Goal: Task Accomplishment & Management: Use online tool/utility

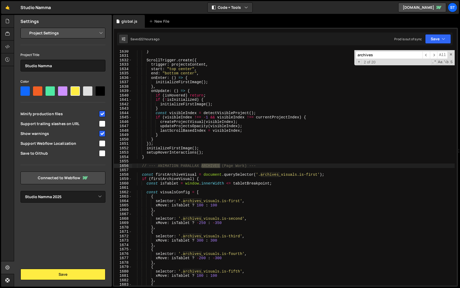
select select "679cb9cacf00799ba4b4c985"
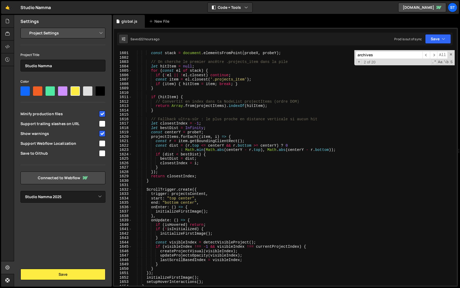
scroll to position [6381, 0]
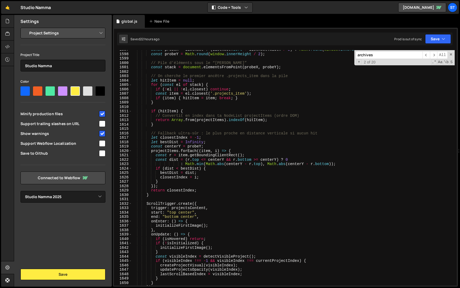
click at [383, 55] on input "archives" at bounding box center [389, 55] width 67 height 8
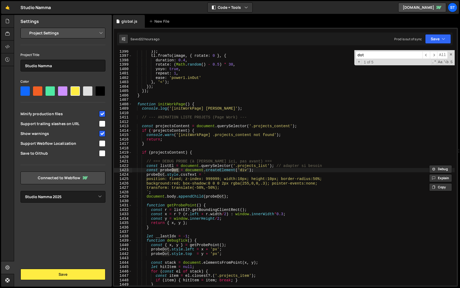
scroll to position [5576, 0]
type input "dot"
click at [147, 197] on div "}) ; tl . fromTo ( image , { rotate : 0 } , { duration : 0.4 , rotate : ( Math …" at bounding box center [293, 171] width 323 height 244
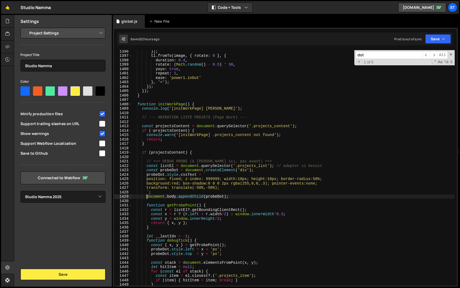
scroll to position [0, 1]
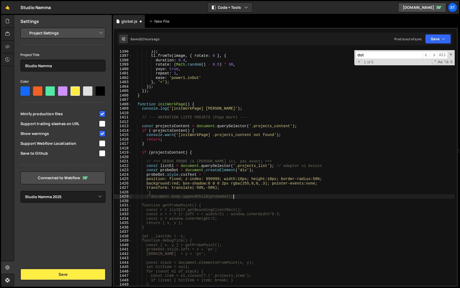
click at [244, 196] on div "}) ; tl . fromTo ( image , { rotate : 0 } , { duration : 0.4 , rotate : ( Math …" at bounding box center [293, 171] width 323 height 244
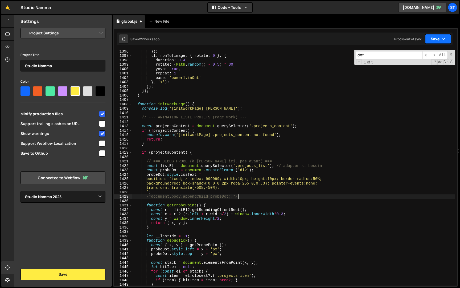
click at [447, 37] on button "Save" at bounding box center [438, 39] width 26 height 10
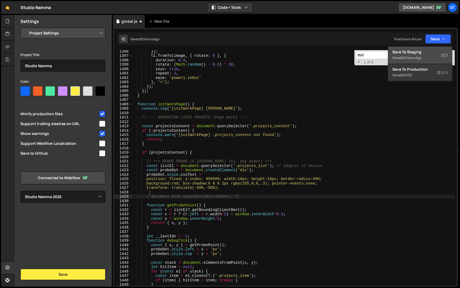
click at [438, 53] on div "Save to Staging S" at bounding box center [419, 51] width 55 height 5
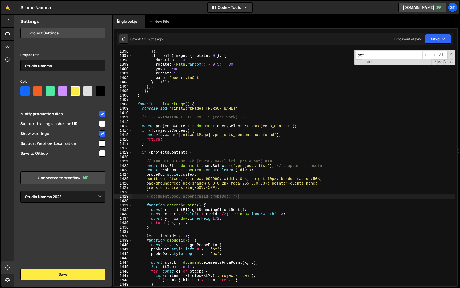
type textarea "return;"
click at [230, 139] on div "}) ; tl . fromTo ( image , { rotate : 0 } , { duration : 0.4 , rotate : ( Math …" at bounding box center [293, 171] width 323 height 244
click at [390, 58] on input "dot" at bounding box center [389, 55] width 67 height 8
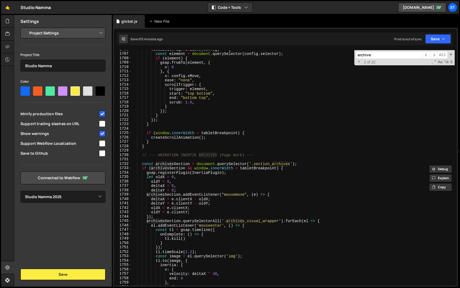
scroll to position [6822, 0]
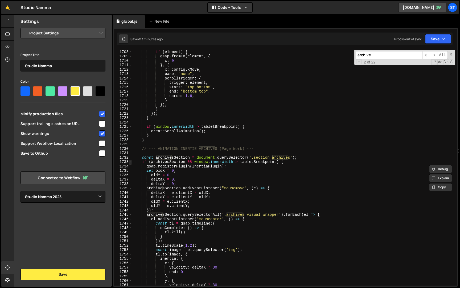
type input "archive"
click at [129, 162] on span at bounding box center [130, 161] width 3 height 5
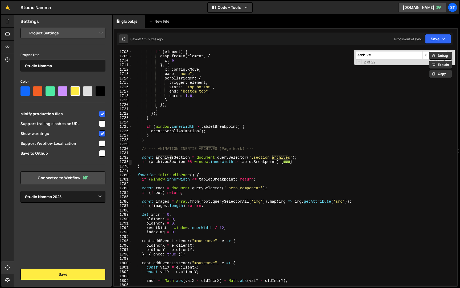
click at [129, 162] on span at bounding box center [130, 161] width 3 height 5
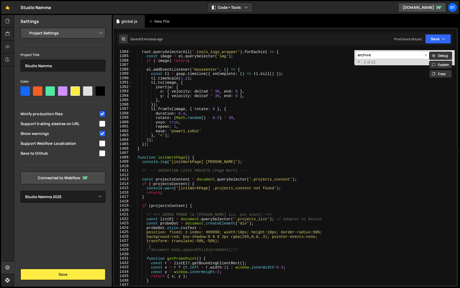
scroll to position [5556, 0]
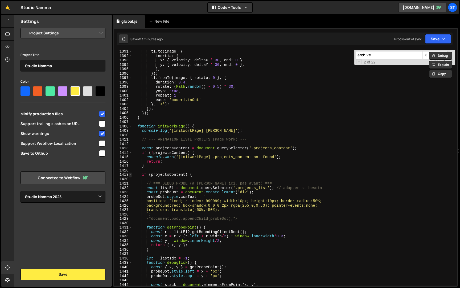
click at [130, 174] on span at bounding box center [130, 174] width 3 height 5
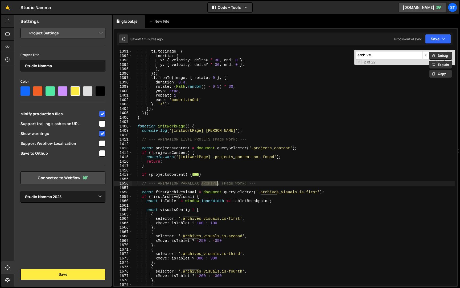
click at [142, 190] on div "tl . to ( image , { inertia : { x : { velocity : deltaX * 30 , end : 0 } , y : …" at bounding box center [293, 171] width 323 height 244
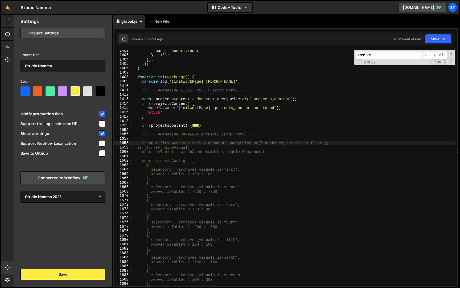
scroll to position [6156, 0]
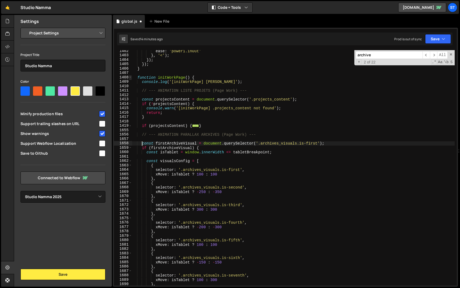
click at [130, 76] on span at bounding box center [130, 77] width 3 height 5
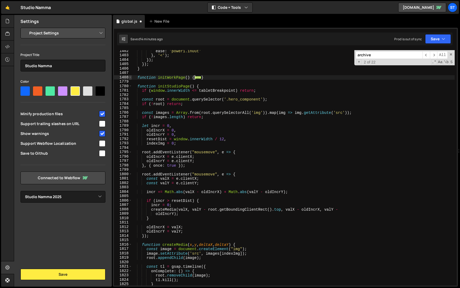
click at [131, 78] on span at bounding box center [130, 77] width 3 height 5
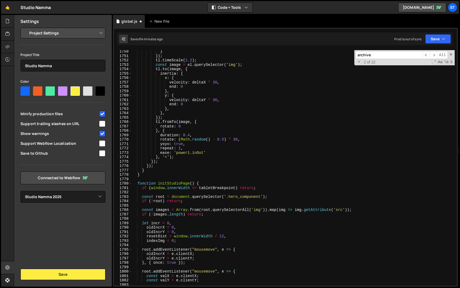
scroll to position [6654, 0]
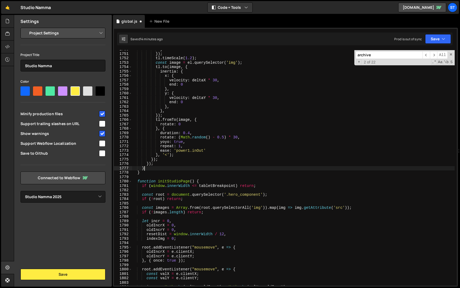
click at [149, 169] on div "} }) ; tl . timeScale ( 1.2 ) ; const image = el . querySelector ( 'img' ) ; tl…" at bounding box center [293, 169] width 323 height 244
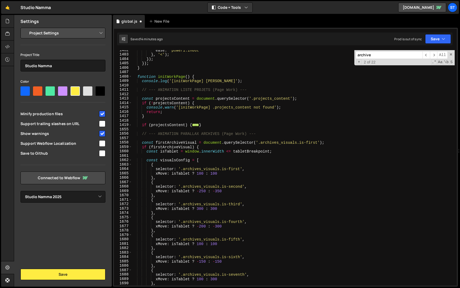
scroll to position [6156, 0]
click at [143, 142] on div "ease : 'power1.inOut' } , '<' ) ; }) ; }) ; } function initWorkPage ( ) { conso…" at bounding box center [293, 171] width 323 height 244
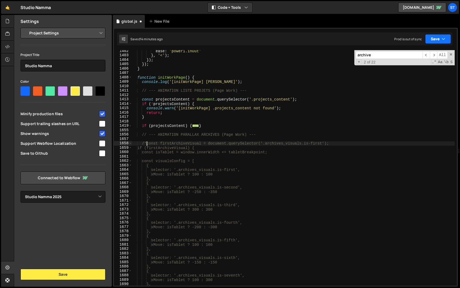
click at [445, 40] on icon "button" at bounding box center [444, 38] width 4 height 5
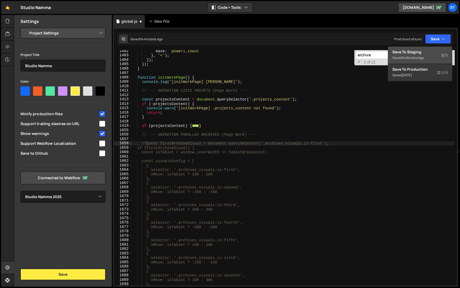
click at [429, 50] on div "Save to Staging S" at bounding box center [419, 51] width 55 height 5
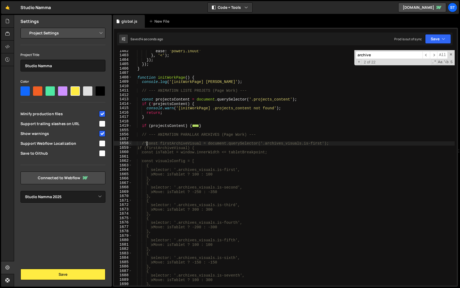
click at [148, 144] on div "ease : 'power1.inOut' } , '<' ) ; }) ; }) ; } function initWorkPage ( ) { conso…" at bounding box center [293, 171] width 323 height 244
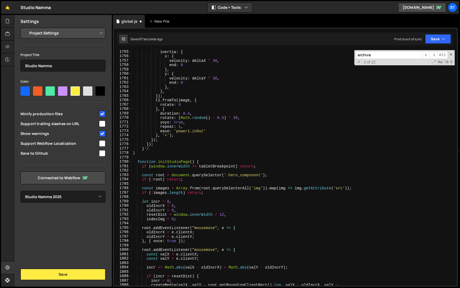
scroll to position [6689, 0]
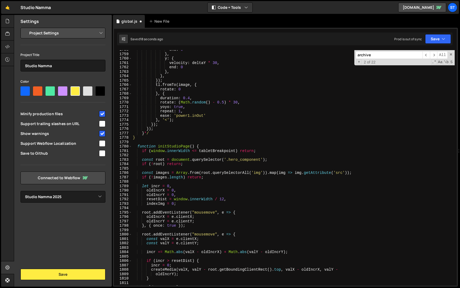
click at [154, 131] on div "end : 0 } , y : { velocity : deltaY * 30 , end : 0 } , } , }) ; tl . fromTo ( i…" at bounding box center [293, 169] width 323 height 244
click at [154, 133] on div "end : 0 } , y : { velocity : deltaY * 30 , end : 0 } , } , }) ; tl . fromTo ( i…" at bounding box center [293, 169] width 323 height 244
type textarea "}"
click at [432, 43] on button "Save" at bounding box center [438, 39] width 26 height 10
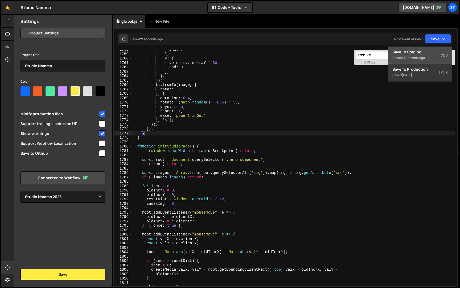
click at [429, 49] on div "Save to Staging S" at bounding box center [419, 51] width 55 height 5
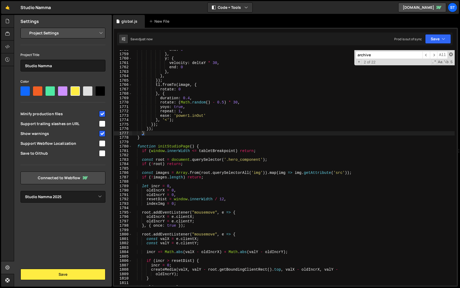
click at [451, 55] on span at bounding box center [451, 54] width 4 height 4
